Goal: Information Seeking & Learning: Learn about a topic

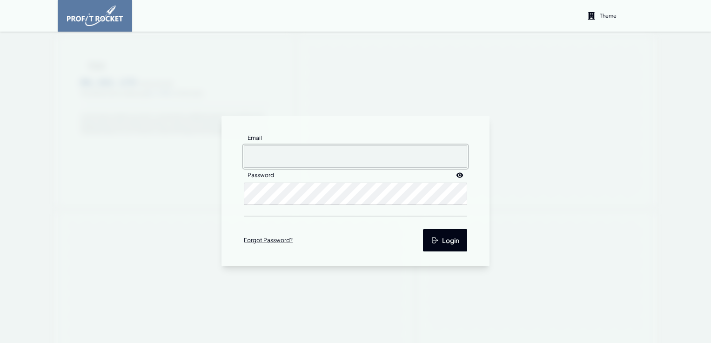
type input "[EMAIL_ADDRESS][DOMAIN_NAME]"
click at [445, 241] on button "Login" at bounding box center [445, 240] width 44 height 22
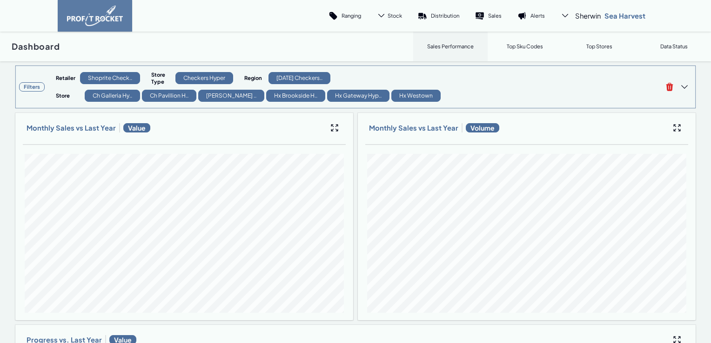
click at [35, 87] on h3 "Filters" at bounding box center [32, 86] width 26 height 9
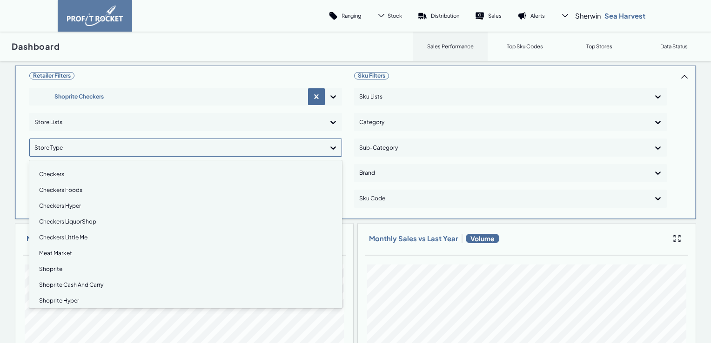
click at [330, 147] on icon at bounding box center [333, 148] width 6 height 3
click at [51, 175] on div "Checkers" at bounding box center [185, 175] width 304 height 16
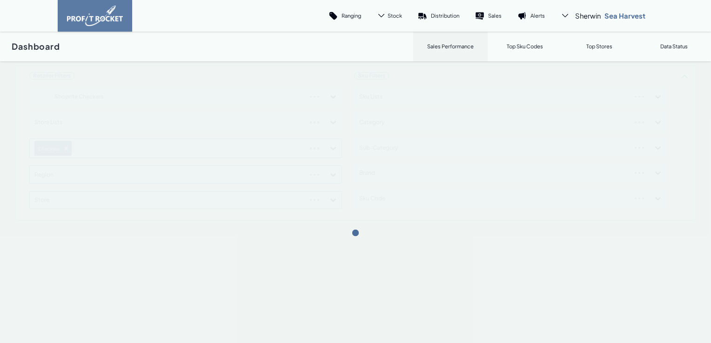
click at [330, 147] on div "Retailer Filters Shoprite Checkers Store Lists Checkers Region Store Sku Filter…" at bounding box center [355, 143] width 681 height 156
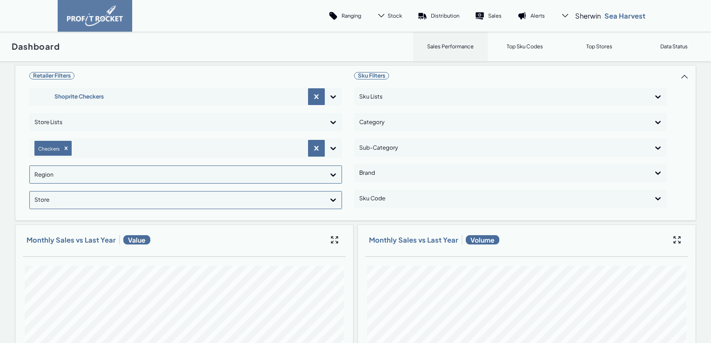
click at [331, 174] on icon at bounding box center [332, 174] width 9 height 9
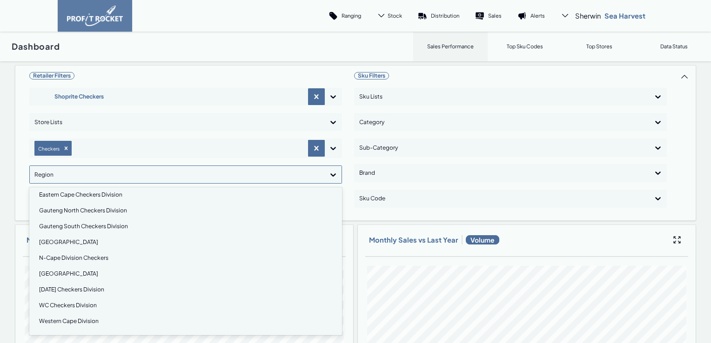
click at [65, 288] on div "[DATE] Checkers Division" at bounding box center [185, 290] width 304 height 16
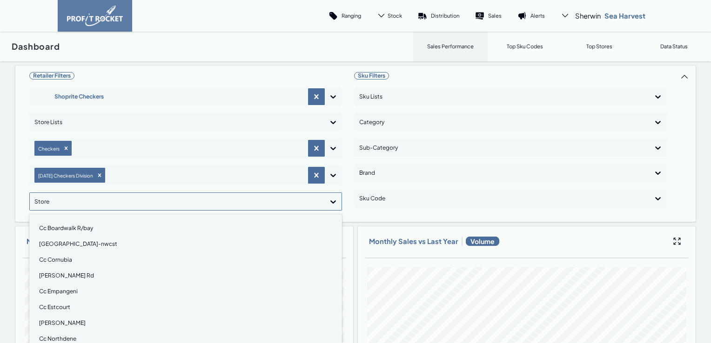
click at [332, 202] on icon at bounding box center [332, 201] width 9 height 9
click at [61, 258] on div "Cc Cornubia" at bounding box center [185, 260] width 304 height 16
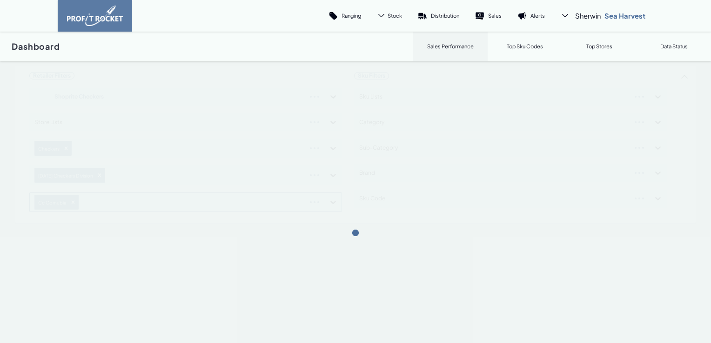
click at [333, 202] on div "Retailer Filters Shoprite Checkers Store Lists Checkers [DATE] Checkers Divisio…" at bounding box center [355, 144] width 681 height 159
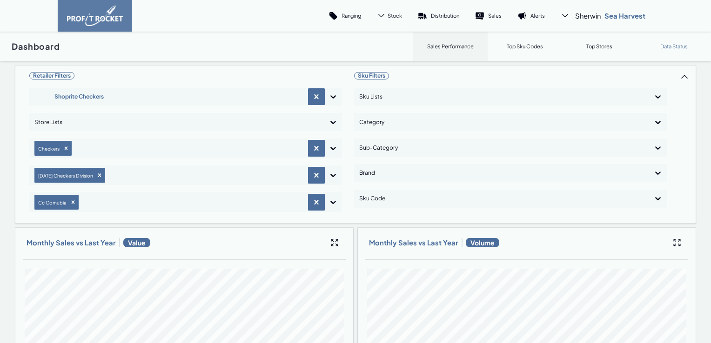
click at [665, 47] on p "Data Status" at bounding box center [673, 46] width 27 height 7
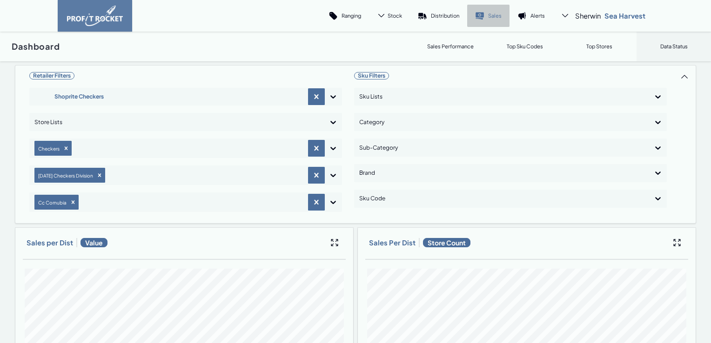
click at [492, 18] on p "Sales" at bounding box center [494, 15] width 13 height 7
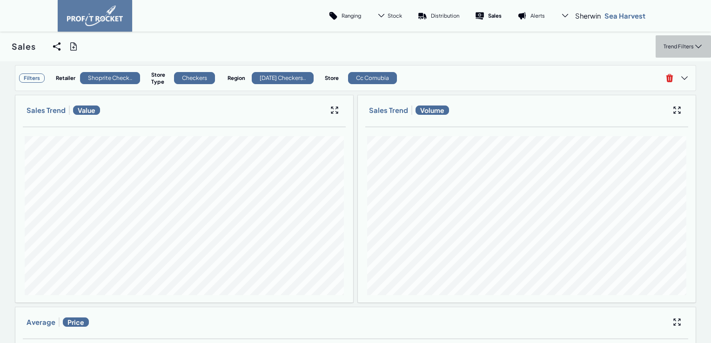
click at [674, 47] on p "Trend Filters" at bounding box center [678, 46] width 30 height 7
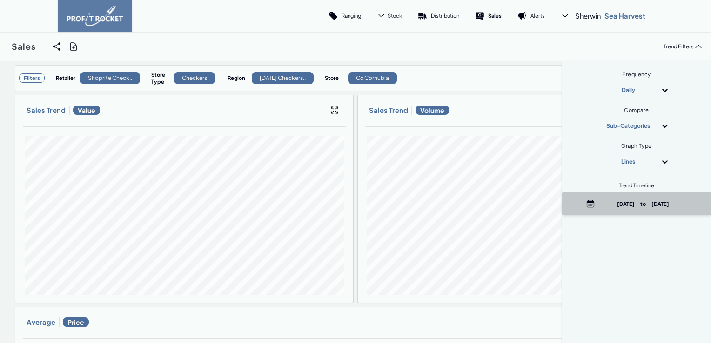
click at [640, 201] on p "[DATE] to [DATE]" at bounding box center [643, 204] width 89 height 7
select select "8"
select select "2025"
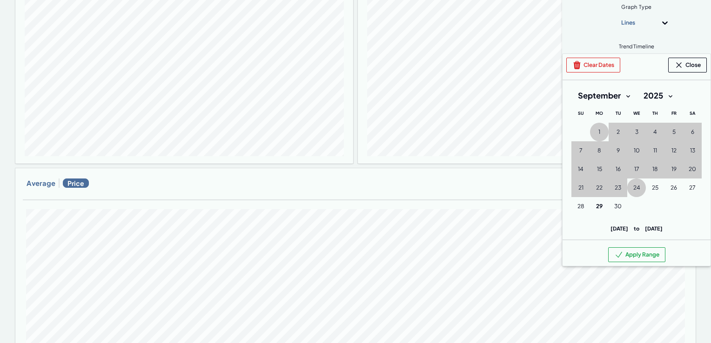
scroll to position [140, 0]
click at [583, 64] on button "Clear Dates" at bounding box center [593, 64] width 54 height 15
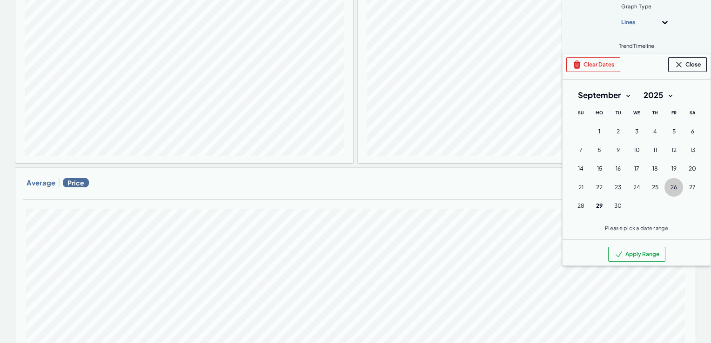
click at [670, 187] on span "26" at bounding box center [673, 187] width 7 height 7
click at [689, 187] on span "27" at bounding box center [692, 187] width 7 height 7
click at [649, 262] on button "Apply Range" at bounding box center [636, 254] width 57 height 15
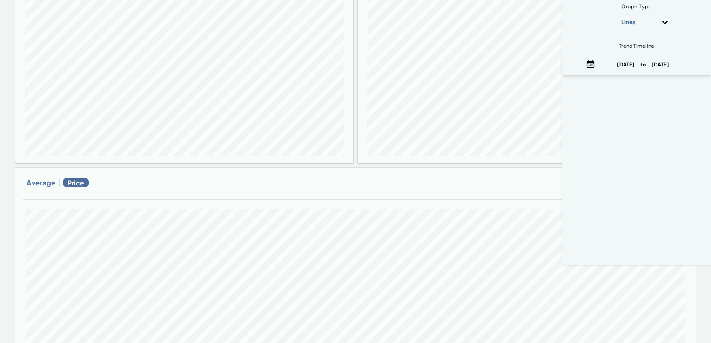
scroll to position [0, 0]
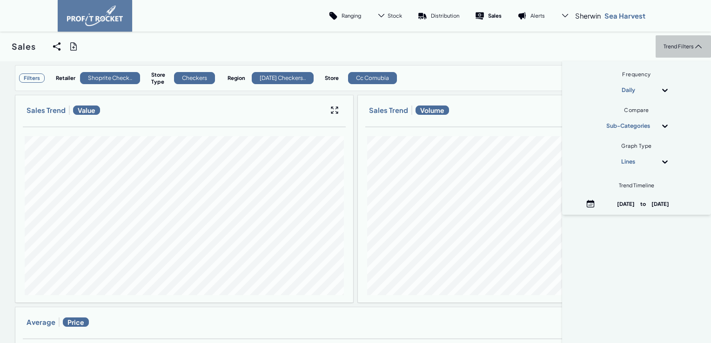
click at [667, 45] on p "Trend Filters" at bounding box center [678, 46] width 30 height 7
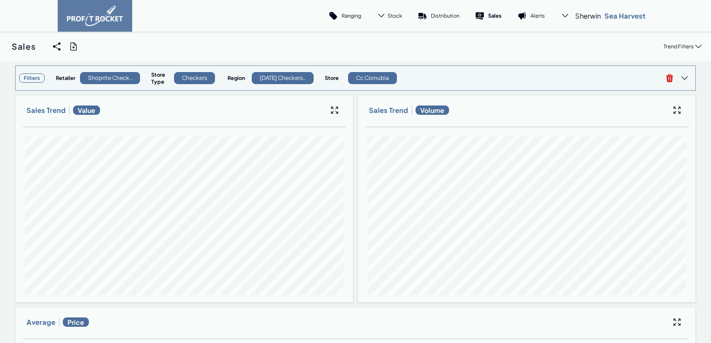
click at [30, 77] on h3 "Filters" at bounding box center [32, 78] width 26 height 9
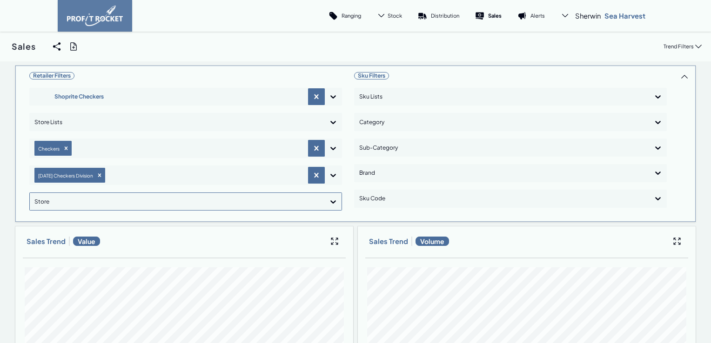
click at [332, 201] on icon at bounding box center [333, 202] width 6 height 3
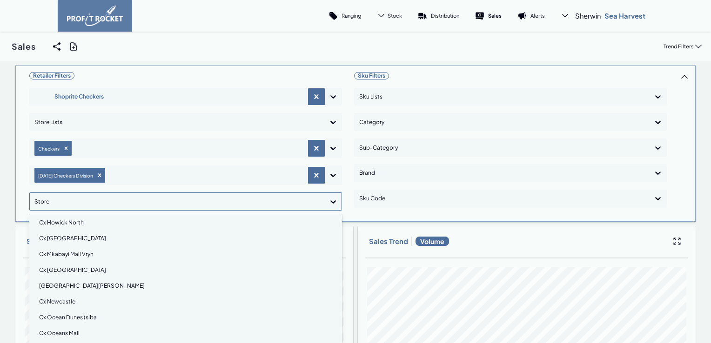
scroll to position [465, 0]
click at [55, 237] on div "Cx Hillcrest" at bounding box center [185, 238] width 304 height 16
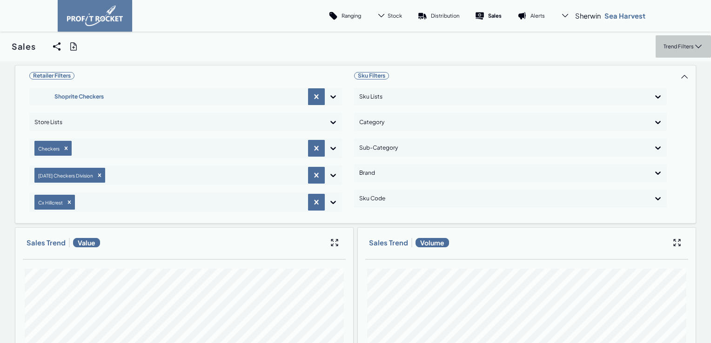
click at [682, 46] on p "Trend Filters" at bounding box center [678, 46] width 30 height 7
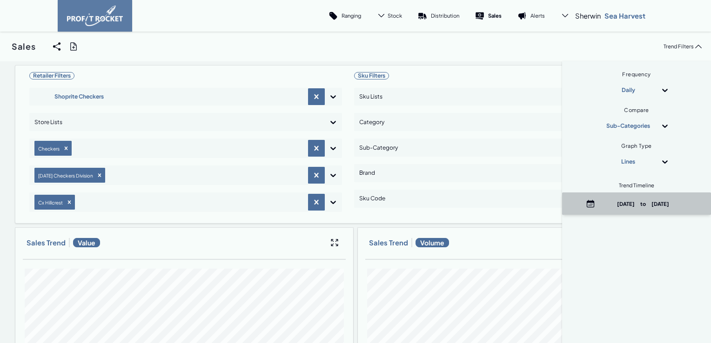
click at [630, 208] on p "[DATE] to [DATE]" at bounding box center [643, 204] width 89 height 7
select select "8"
select select "2025"
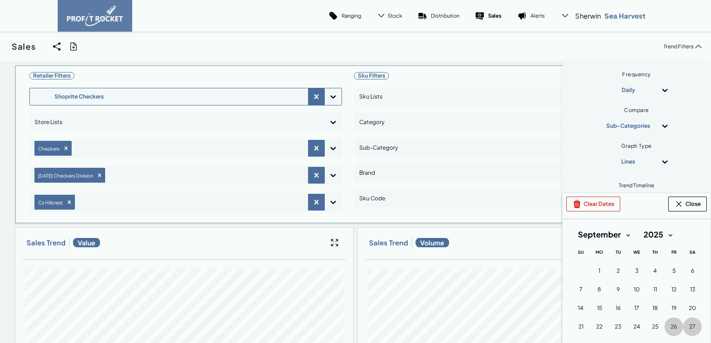
scroll to position [0, 0]
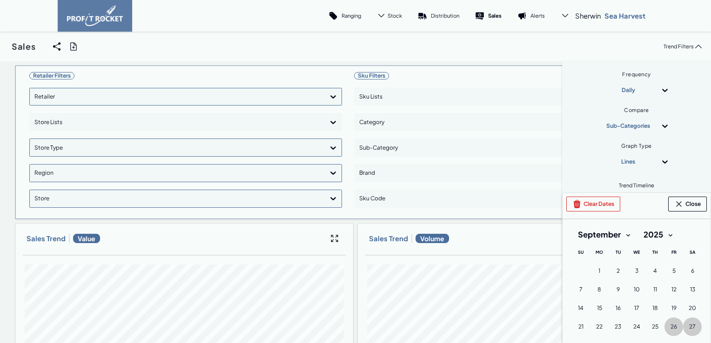
click at [330, 97] on icon at bounding box center [333, 96] width 6 height 3
click at [149, 122] on div "Pick 'n Pay" at bounding box center [185, 123] width 304 height 16
click at [332, 141] on div at bounding box center [333, 148] width 17 height 17
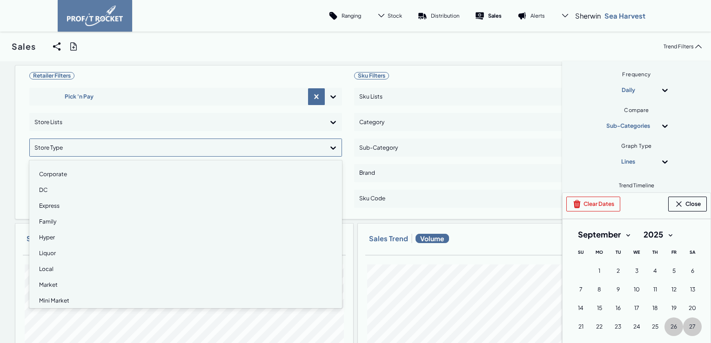
click at [45, 235] on div "Hyper" at bounding box center [185, 238] width 304 height 16
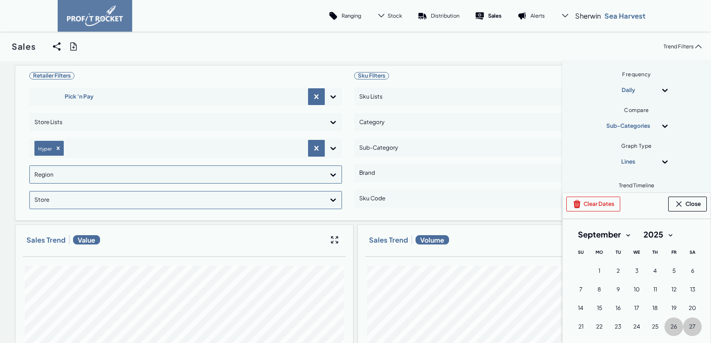
click at [329, 172] on icon at bounding box center [332, 174] width 9 height 9
click at [51, 216] on div "Hypers" at bounding box center [185, 217] width 304 height 16
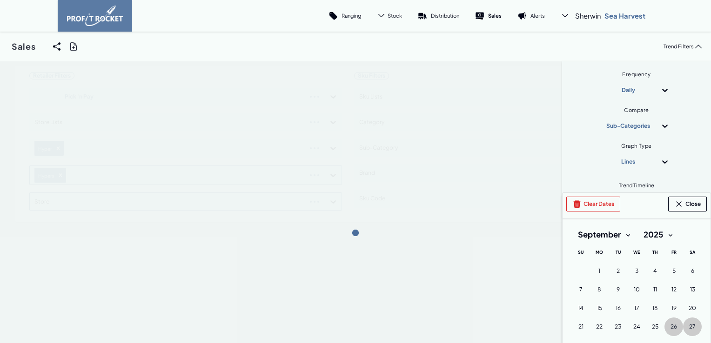
click at [330, 173] on div "Retailer Filters Pick 'n Pay Store Lists Hyper Hypers Store Sku Filters Sku Lis…" at bounding box center [355, 143] width 681 height 157
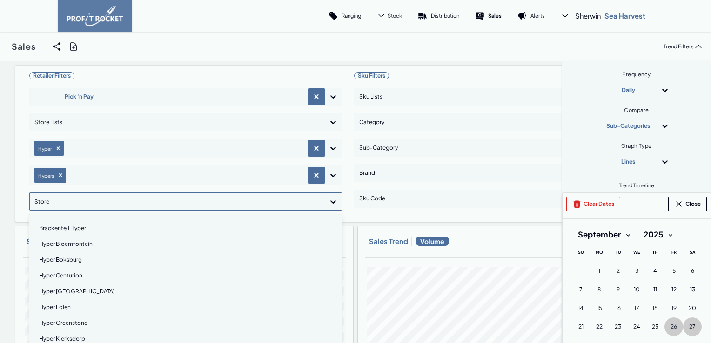
click at [328, 200] on icon at bounding box center [332, 201] width 9 height 9
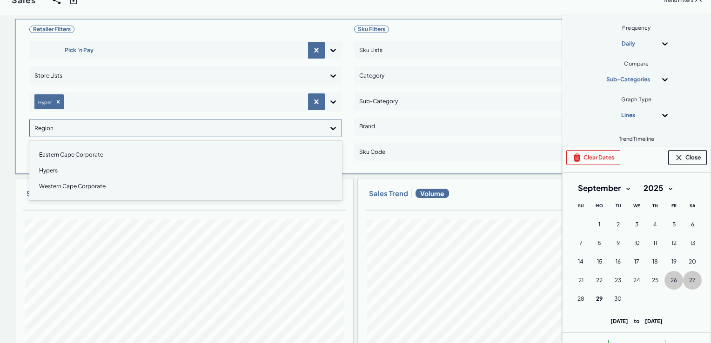
click at [331, 128] on icon at bounding box center [333, 128] width 6 height 3
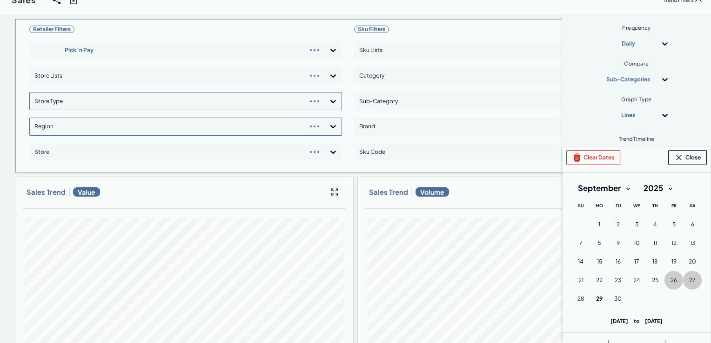
click at [329, 103] on div "Retailer Filters Pick 'n Pay Store Lists Store Type Region Store" at bounding box center [185, 96] width 313 height 146
click at [329, 103] on icon at bounding box center [332, 101] width 9 height 9
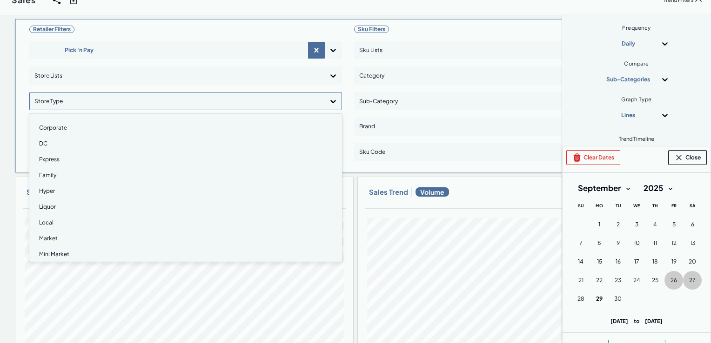
click at [57, 127] on div "Corporate" at bounding box center [185, 128] width 304 height 16
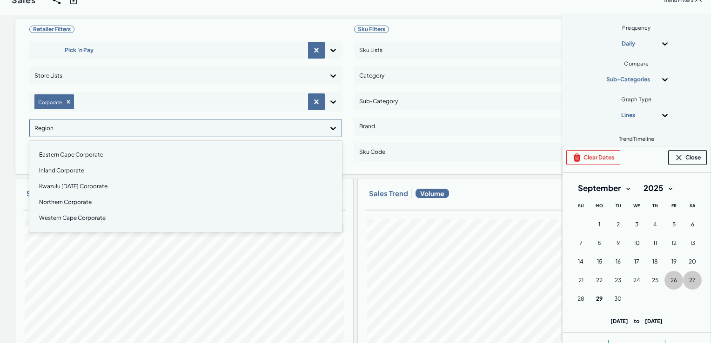
click at [330, 127] on icon at bounding box center [333, 128] width 6 height 3
click at [83, 188] on div "Kwazulu [DATE] Corporate" at bounding box center [185, 187] width 304 height 16
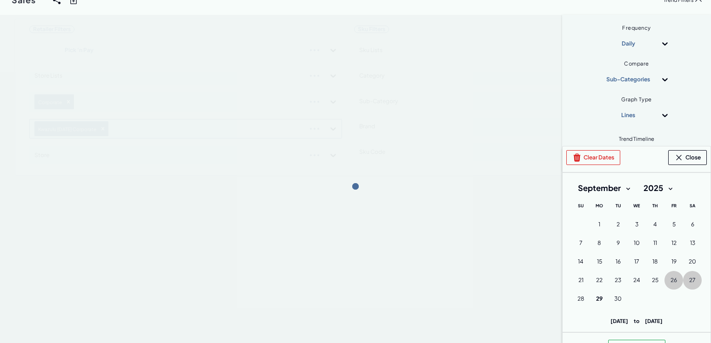
click at [330, 123] on div "Retailer Filters Pick 'n Pay Store Lists Corporate Kwazulu [DATE] Corporate Sto…" at bounding box center [355, 97] width 681 height 157
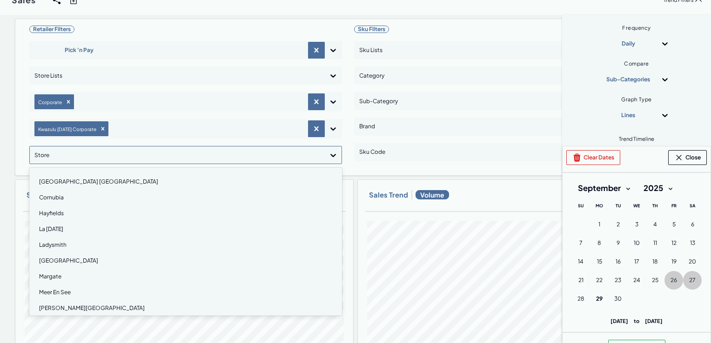
click at [330, 155] on icon at bounding box center [333, 155] width 6 height 3
click at [64, 260] on div "[GEOGRAPHIC_DATA]" at bounding box center [185, 261] width 304 height 16
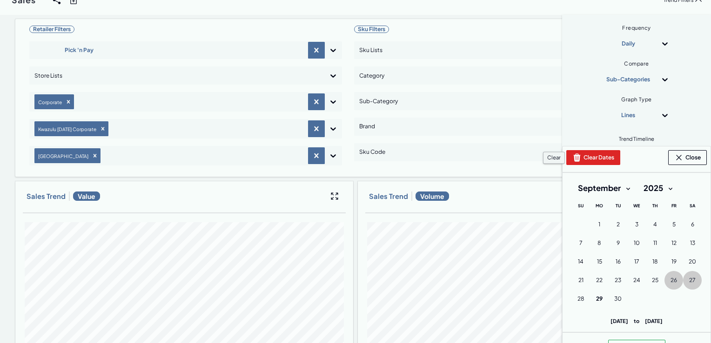
click at [593, 158] on button "Clear Dates" at bounding box center [593, 157] width 54 height 15
click at [683, 279] on button "27 [DATE] ([DATE])" at bounding box center [692, 280] width 19 height 19
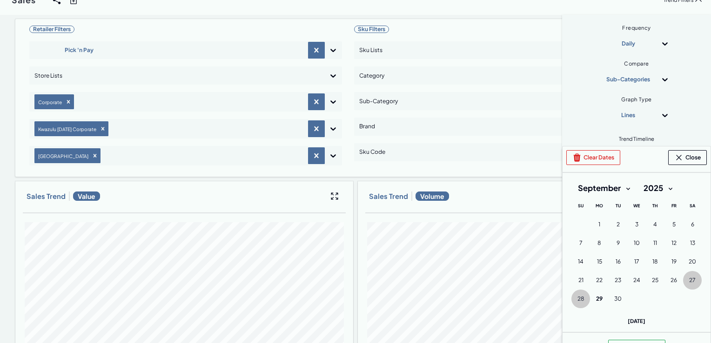
click at [577, 298] on span "28" at bounding box center [580, 298] width 7 height 7
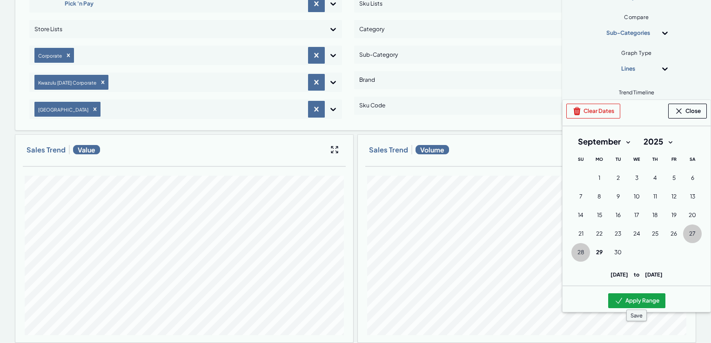
click at [626, 308] on button "Apply Range" at bounding box center [636, 301] width 57 height 15
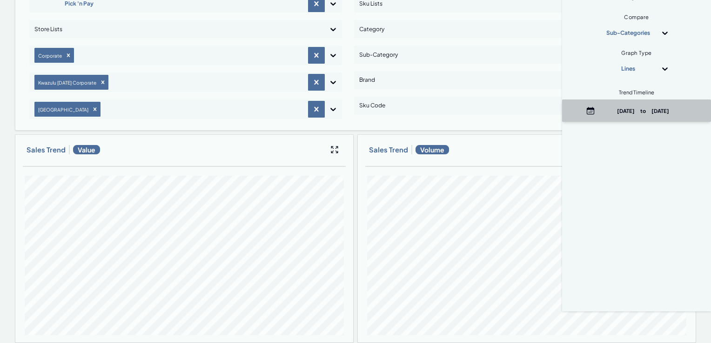
scroll to position [0, 0]
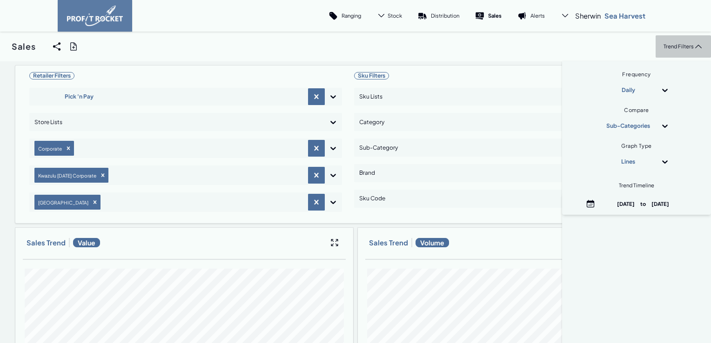
click at [663, 46] on p "Trend Filters" at bounding box center [678, 46] width 30 height 7
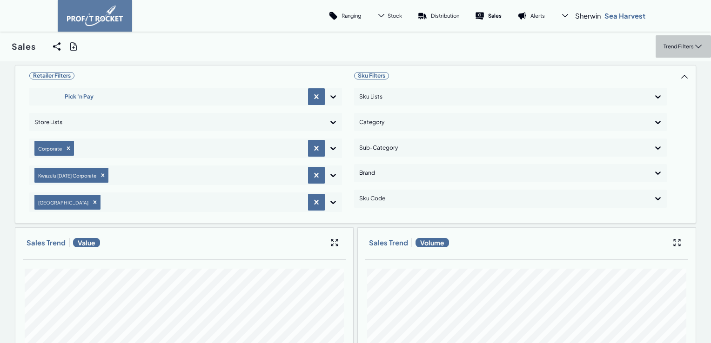
click at [694, 43] on icon at bounding box center [698, 46] width 9 height 9
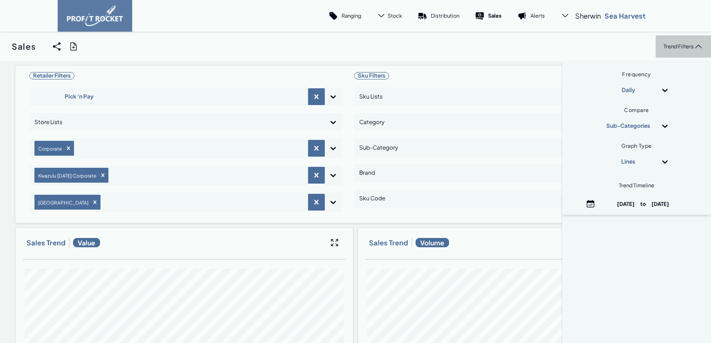
click at [683, 46] on p "Trend Filters" at bounding box center [678, 46] width 30 height 7
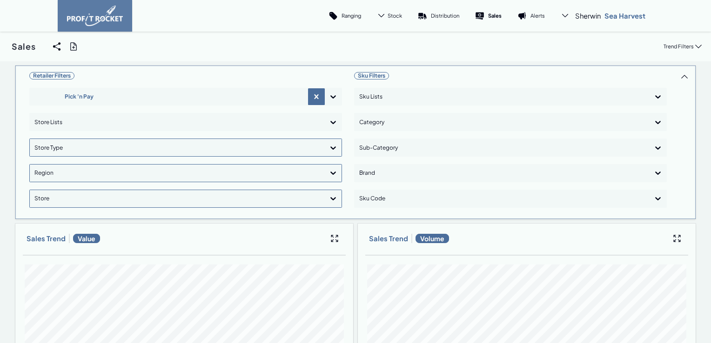
click at [329, 154] on div at bounding box center [333, 148] width 17 height 17
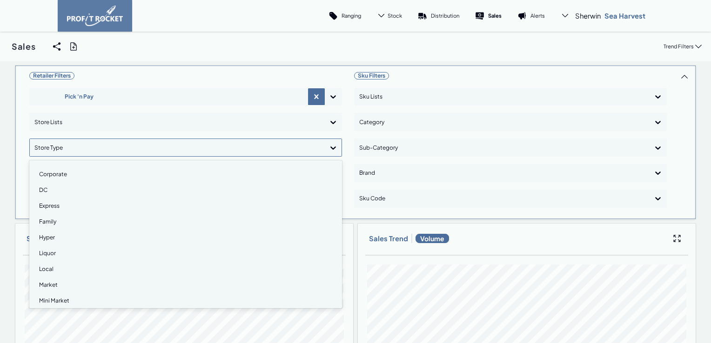
click at [56, 235] on div "Hyper" at bounding box center [185, 238] width 304 height 16
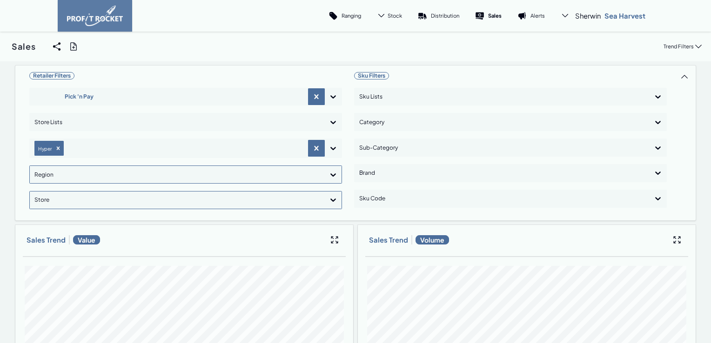
click at [331, 176] on icon at bounding box center [332, 174] width 9 height 9
click at [252, 214] on div "Hypers" at bounding box center [185, 217] width 304 height 16
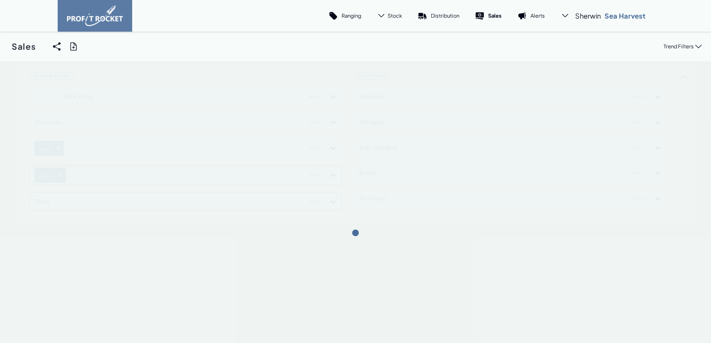
click at [329, 177] on div "Retailer Filters Pick 'n Pay Store Lists Hyper Hypers Store Sku Filters Sku Lis…" at bounding box center [355, 143] width 681 height 157
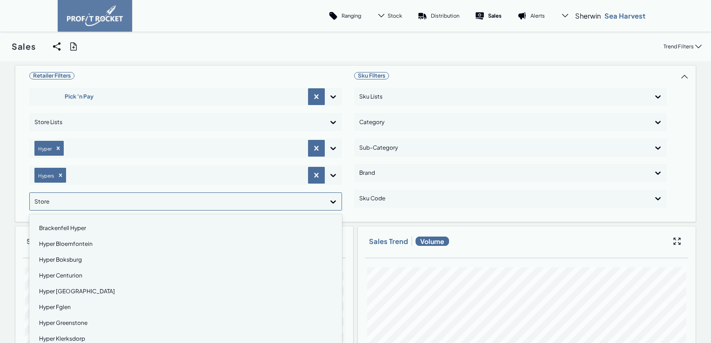
click at [331, 203] on icon at bounding box center [332, 201] width 9 height 9
click at [76, 289] on div "Hyper [GEOGRAPHIC_DATA]" at bounding box center [185, 292] width 304 height 16
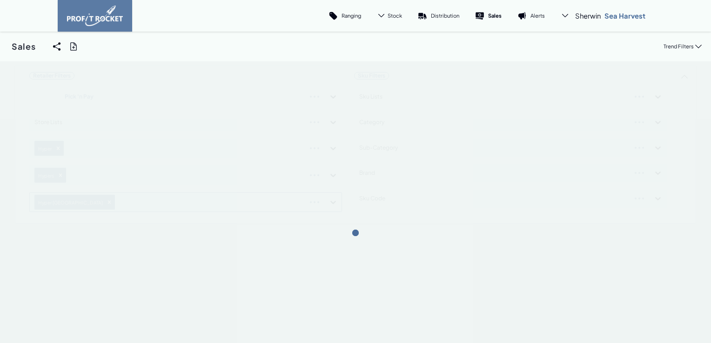
click at [328, 201] on div "Retailer Filters Pick 'n Pay Store Lists Hyper Hypers Hyper [GEOGRAPHIC_DATA] N…" at bounding box center [355, 144] width 681 height 159
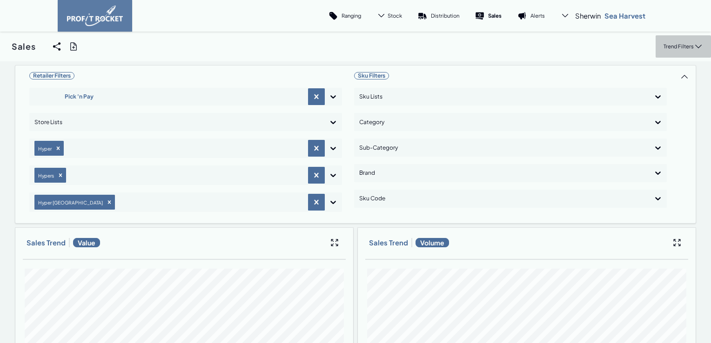
click at [672, 48] on p "Trend Filters" at bounding box center [678, 46] width 30 height 7
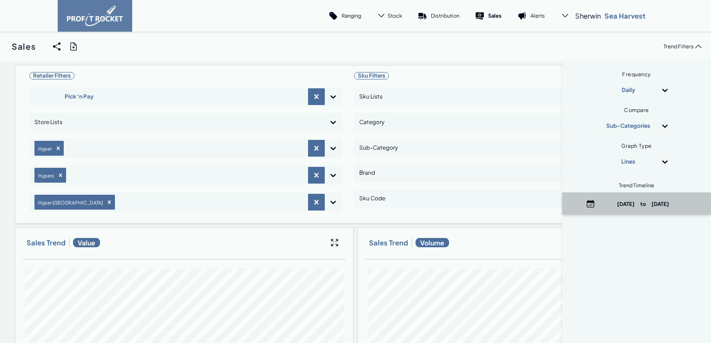
click at [639, 211] on span "[DATE] to [DATE]" at bounding box center [636, 204] width 149 height 22
select select "8"
select select "2025"
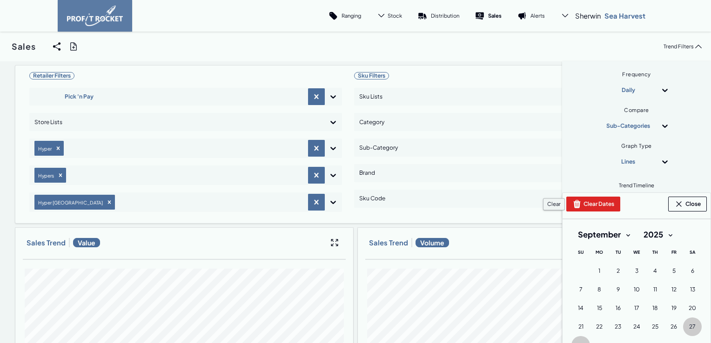
click at [595, 205] on button "Clear Dates" at bounding box center [593, 204] width 54 height 15
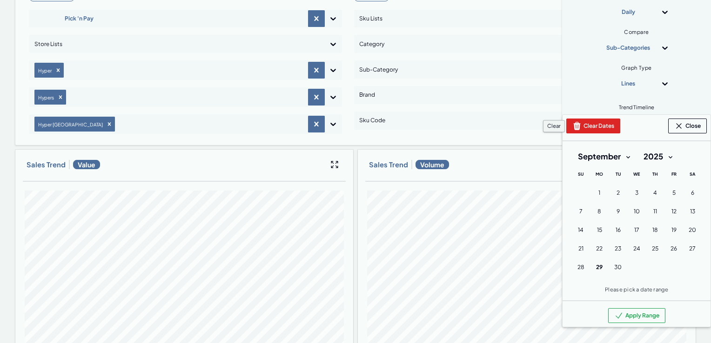
scroll to position [93, 0]
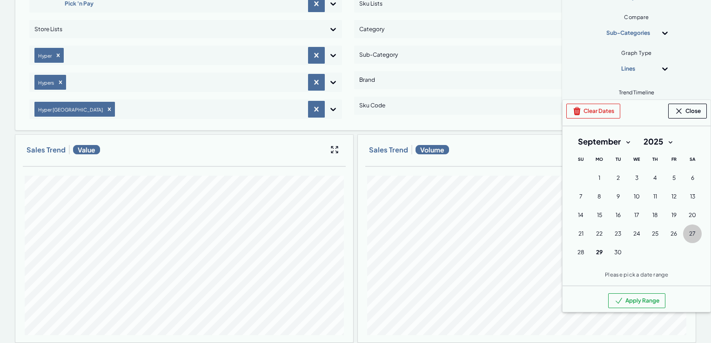
click at [689, 233] on span "27" at bounding box center [692, 233] width 7 height 7
click at [577, 249] on span "28" at bounding box center [580, 252] width 7 height 7
click at [633, 308] on button "Apply Range" at bounding box center [636, 301] width 57 height 15
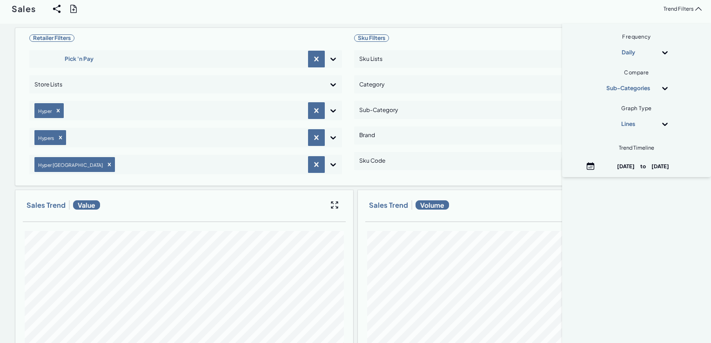
scroll to position [0, 0]
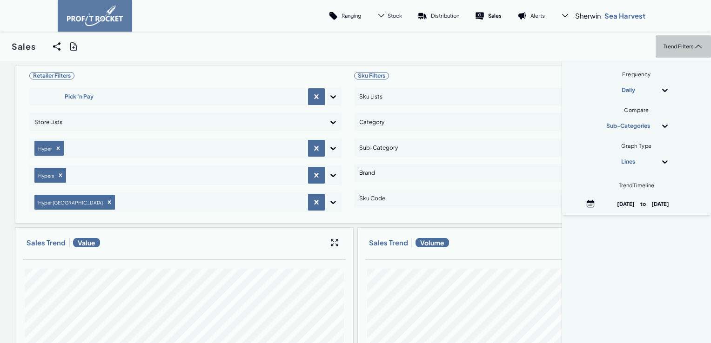
click at [675, 45] on p "Trend Filters" at bounding box center [678, 46] width 30 height 7
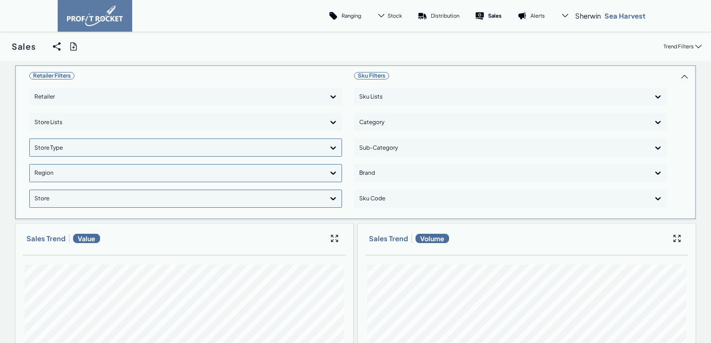
click at [328, 96] on icon at bounding box center [332, 96] width 9 height 9
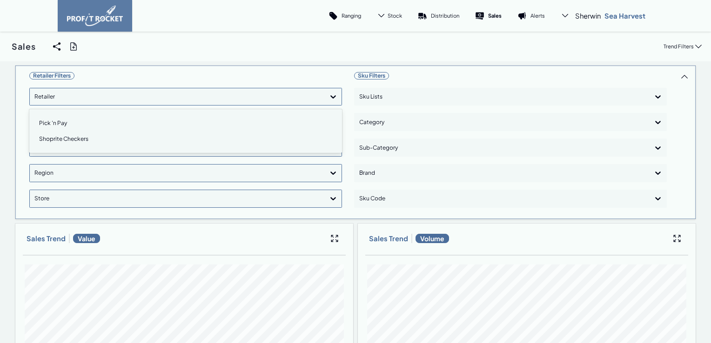
click at [56, 140] on div "Shoprite Checkers" at bounding box center [185, 139] width 304 height 16
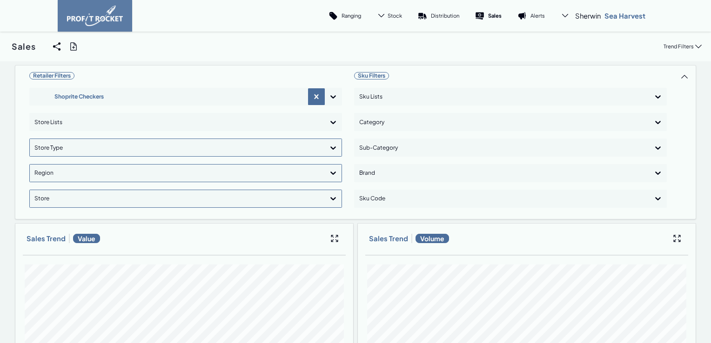
click at [328, 145] on icon at bounding box center [332, 147] width 9 height 9
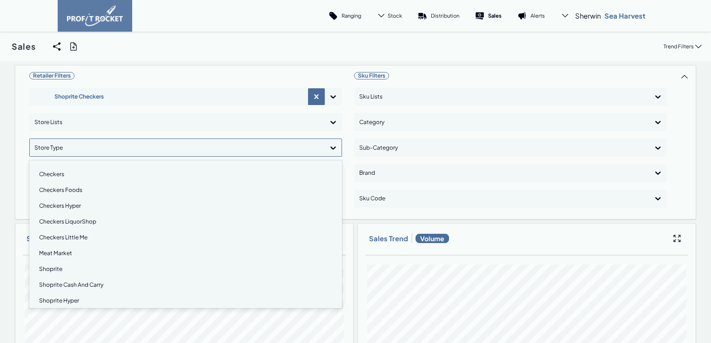
click at [69, 205] on div "Checkers Hyper" at bounding box center [185, 206] width 304 height 16
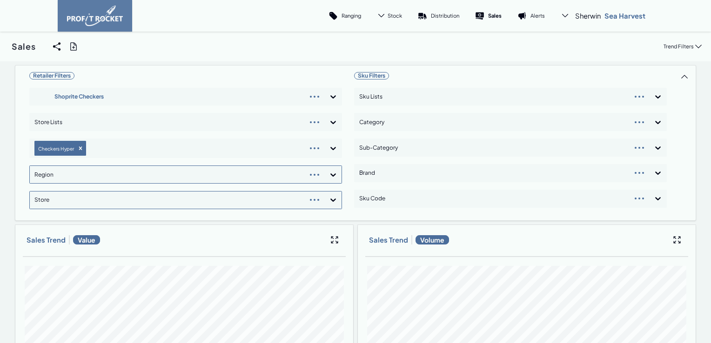
click at [331, 174] on icon at bounding box center [333, 175] width 6 height 3
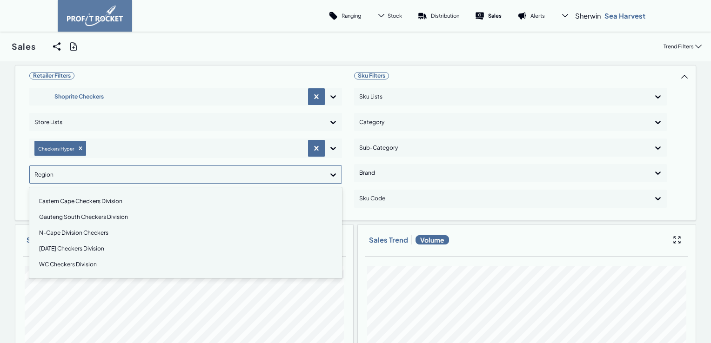
click at [65, 248] on div "[DATE] Checkers Division" at bounding box center [185, 249] width 304 height 16
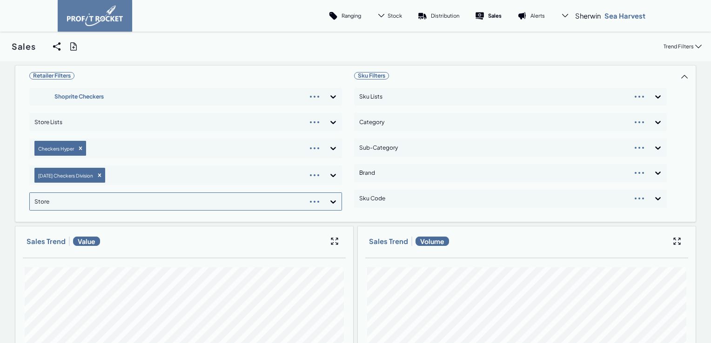
click at [329, 202] on div "Retailer Filters Shoprite Checkers Store Lists Checkers Hyper [DATE] Checkers D…" at bounding box center [185, 143] width 313 height 149
click at [331, 199] on icon at bounding box center [332, 201] width 9 height 9
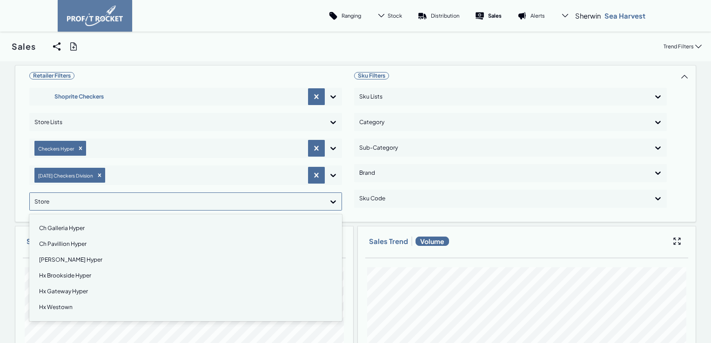
click at [65, 289] on div "Hx Gateway Hyper" at bounding box center [185, 292] width 304 height 16
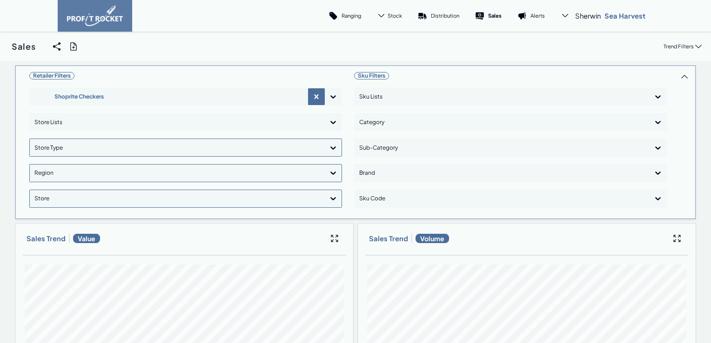
click at [331, 149] on icon at bounding box center [332, 147] width 9 height 9
click at [55, 172] on div "Checkers" at bounding box center [185, 175] width 304 height 16
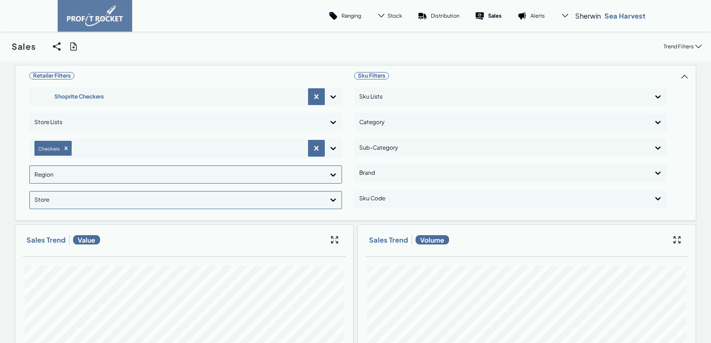
click at [328, 174] on icon at bounding box center [332, 174] width 9 height 9
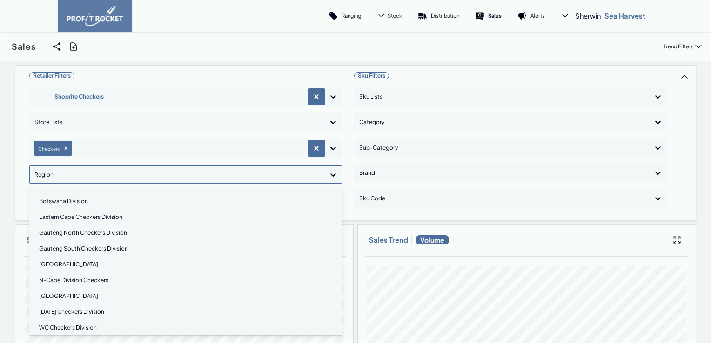
click at [75, 313] on div "[DATE] Checkers Division" at bounding box center [185, 312] width 304 height 16
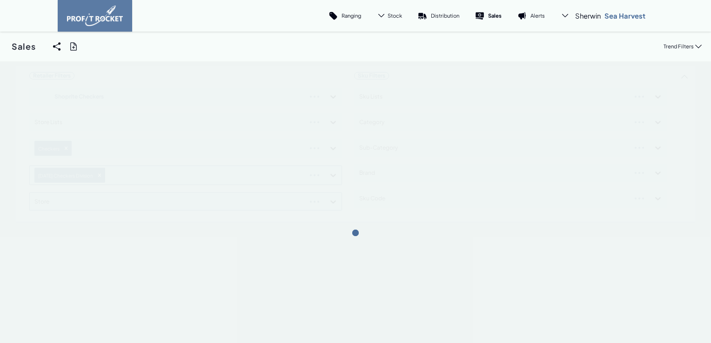
click at [331, 173] on div "Retailer Filters Shoprite Checkers Store Lists Checkers [DATE] Checkers Divisio…" at bounding box center [355, 143] width 681 height 157
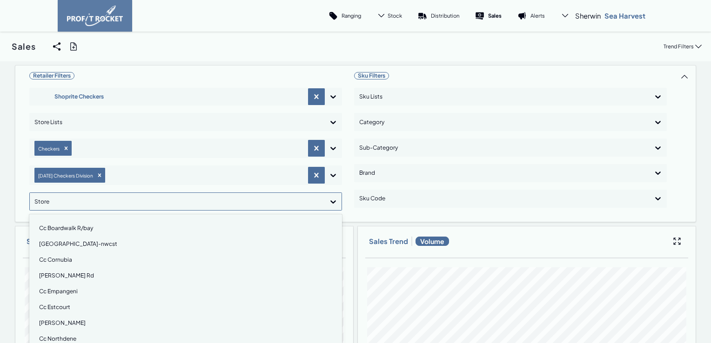
click at [328, 198] on icon at bounding box center [332, 201] width 9 height 9
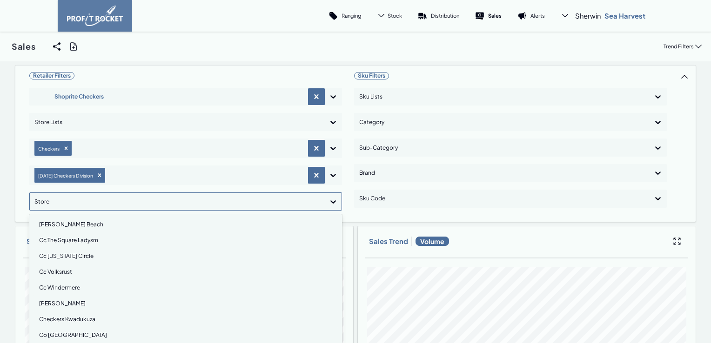
scroll to position [186, 0]
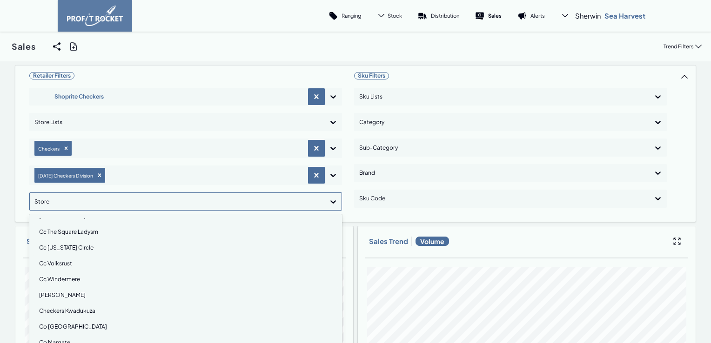
click at [64, 248] on div "Cc [US_STATE] Circle" at bounding box center [185, 248] width 304 height 16
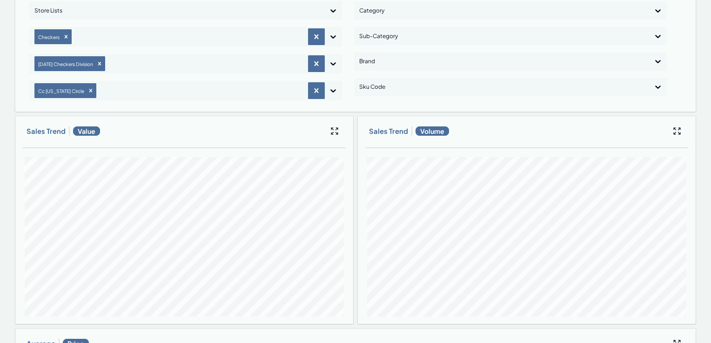
scroll to position [0, 0]
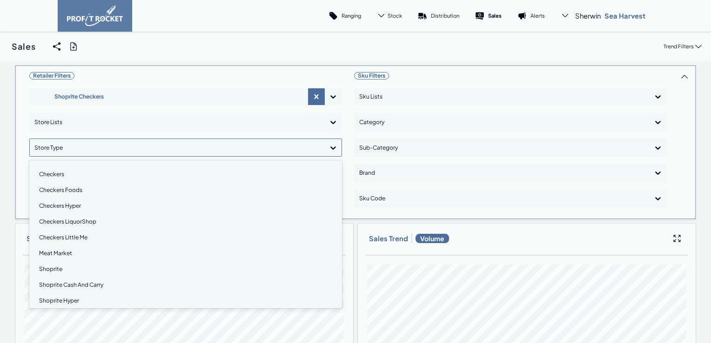
click at [105, 150] on div at bounding box center [177, 147] width 286 height 13
click at [55, 203] on div "Checkers Hyper" at bounding box center [185, 206] width 304 height 16
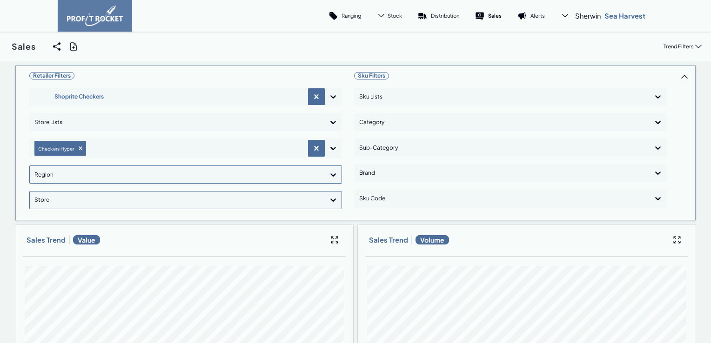
click at [333, 174] on icon at bounding box center [332, 174] width 9 height 9
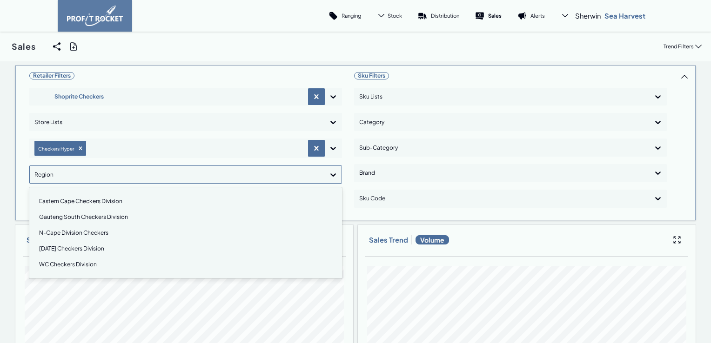
click at [85, 248] on div "[DATE] Checkers Division" at bounding box center [185, 249] width 304 height 16
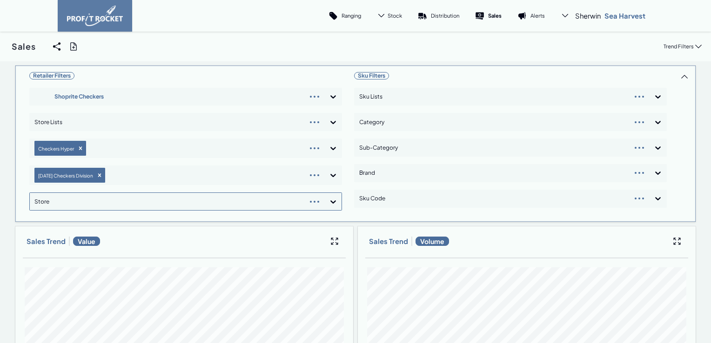
click at [328, 203] on div "Retailer Filters Shoprite Checkers Store Lists Checkers Hyper [DATE] Checkers D…" at bounding box center [185, 143] width 313 height 149
click at [277, 202] on div at bounding box center [177, 201] width 286 height 13
click at [268, 203] on div at bounding box center [177, 201] width 286 height 13
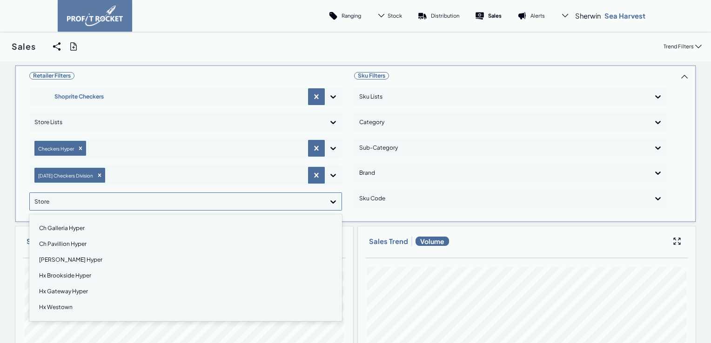
click at [65, 227] on div "Ch Galleria Hyper" at bounding box center [185, 229] width 304 height 16
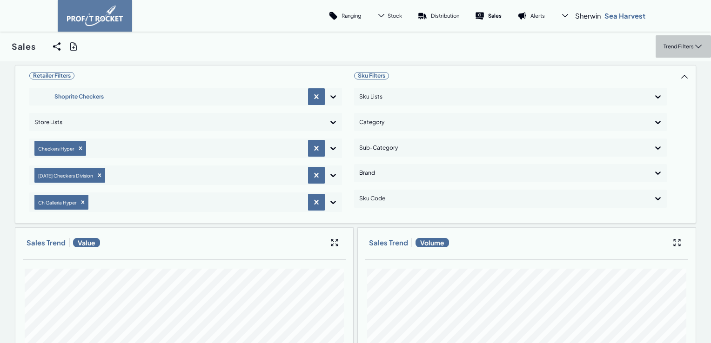
click at [682, 47] on p "Trend Filters" at bounding box center [678, 46] width 30 height 7
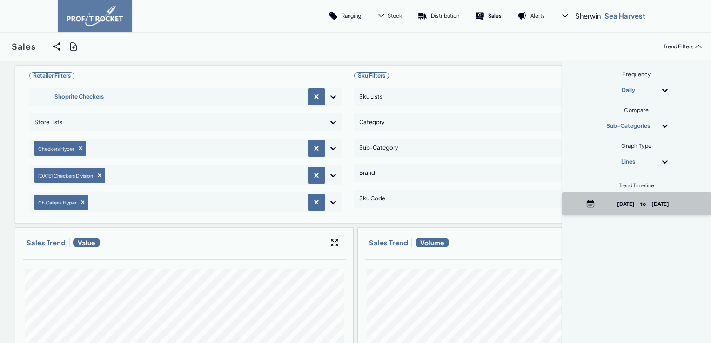
click at [646, 202] on p "[DATE] to [DATE]" at bounding box center [643, 204] width 89 height 7
select select "8"
select select "2025"
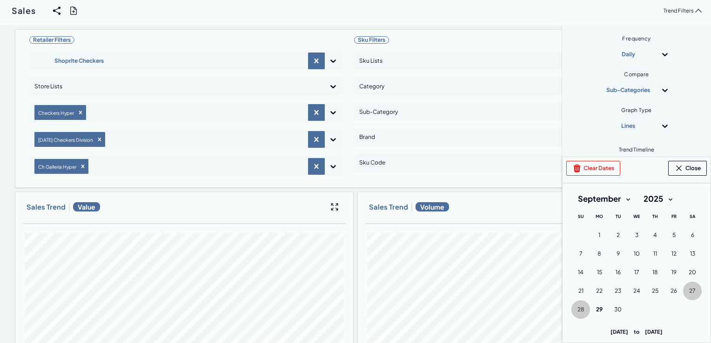
scroll to position [47, 0]
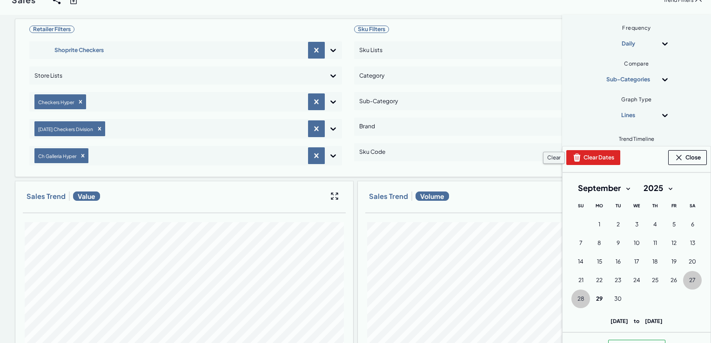
click at [590, 157] on button "Clear Dates" at bounding box center [593, 157] width 54 height 15
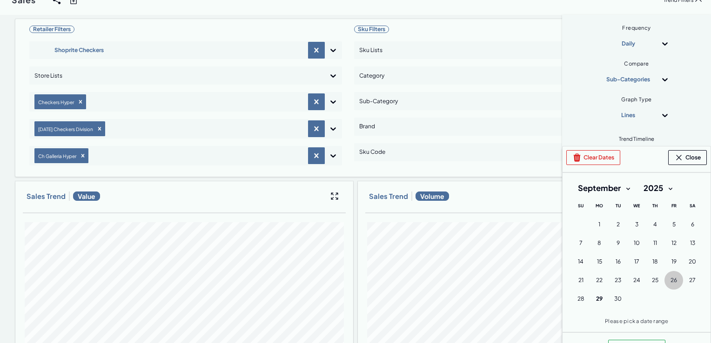
click at [670, 281] on span "26" at bounding box center [673, 280] width 7 height 7
click at [577, 299] on span "28" at bounding box center [580, 298] width 7 height 7
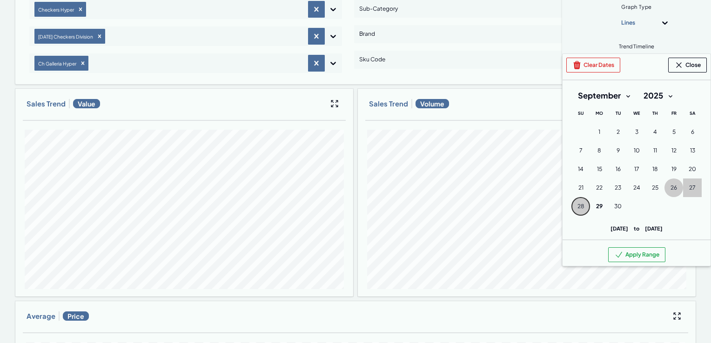
scroll to position [140, 0]
click at [630, 262] on button "Apply Range" at bounding box center [636, 254] width 57 height 15
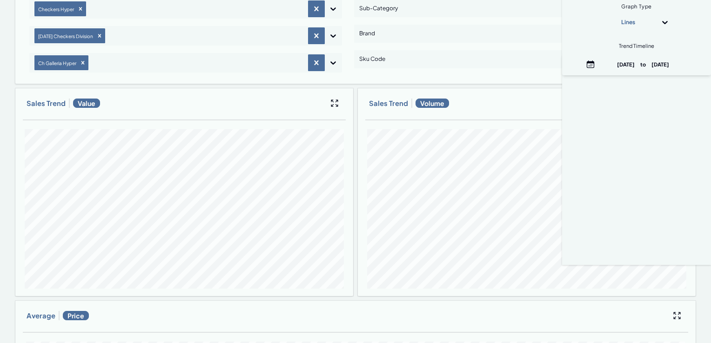
scroll to position [0, 0]
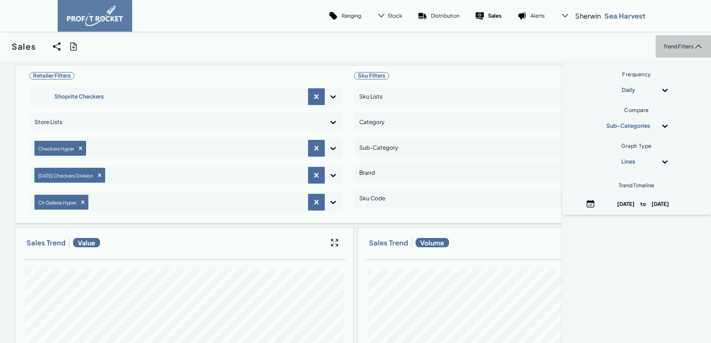
click at [666, 42] on div "Trend Filters" at bounding box center [683, 46] width 55 height 22
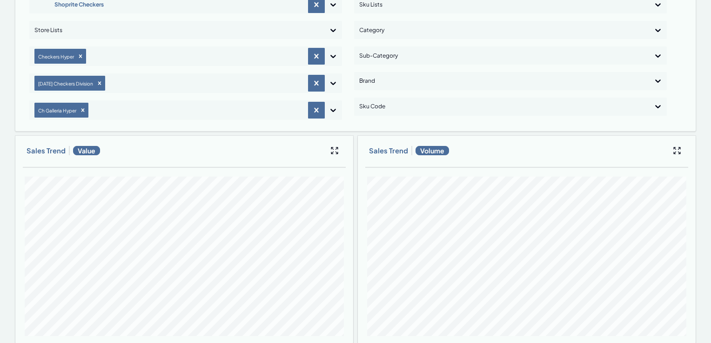
scroll to position [93, 0]
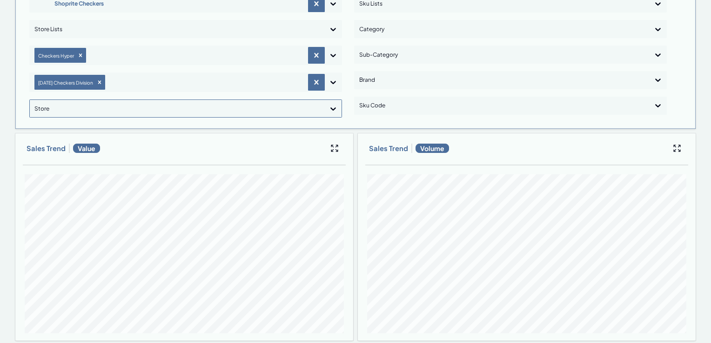
click at [331, 108] on icon at bounding box center [333, 108] width 6 height 3
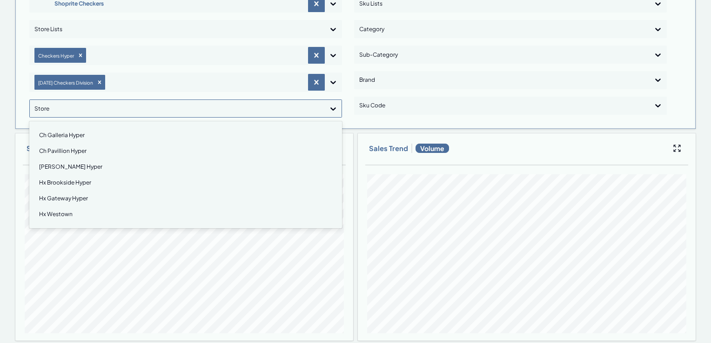
click at [73, 165] on div "[PERSON_NAME] Hyper" at bounding box center [185, 167] width 304 height 16
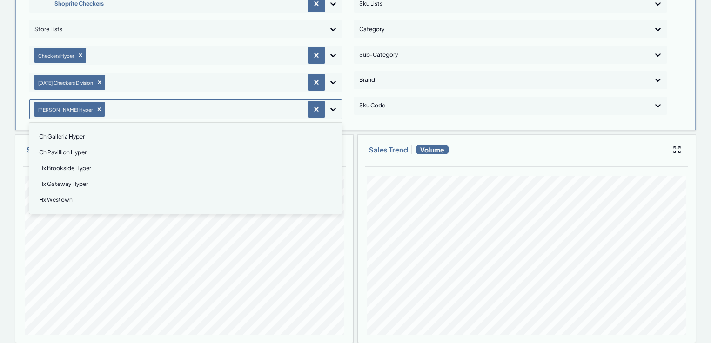
click at [332, 107] on div "Retailer Filters Shoprite Checkers Store Lists Checkers Hyper [DATE] Checkers D…" at bounding box center [355, 348] width 681 height 753
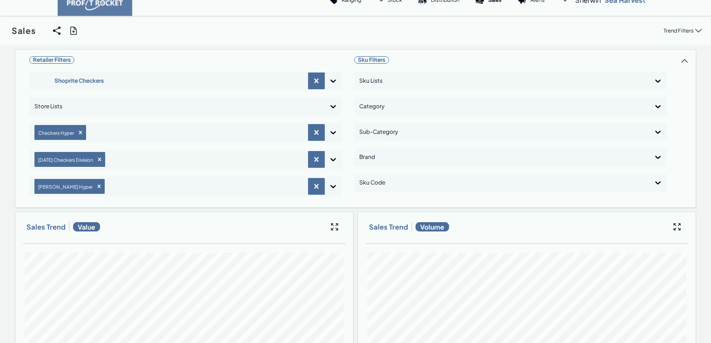
scroll to position [0, 0]
